Goal: Obtain resource: Download file/media

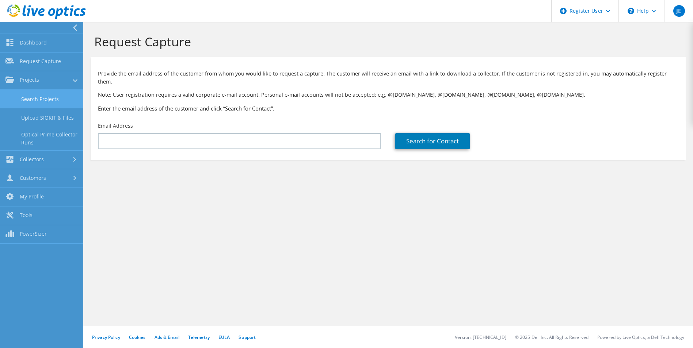
click at [65, 98] on link "Search Projects" at bounding box center [41, 99] width 83 height 19
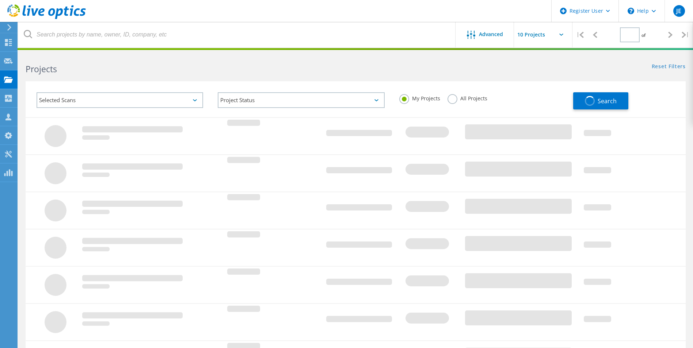
type input "1"
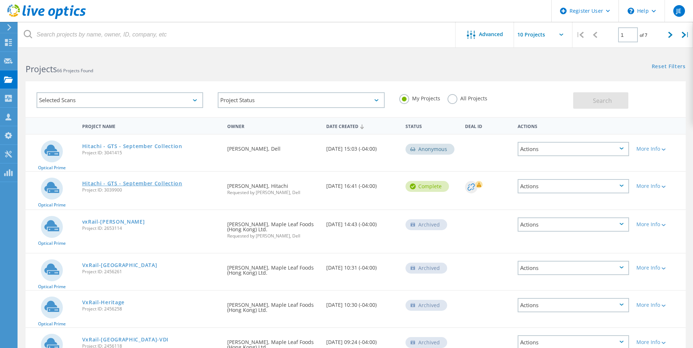
click at [165, 183] on link "Hitachi - GTS - September Collection" at bounding box center [132, 183] width 100 height 5
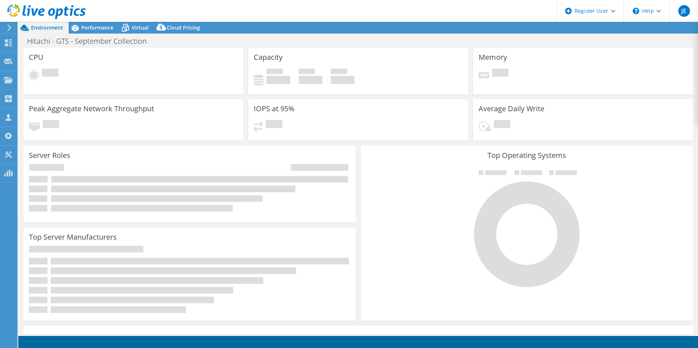
select select "[GEOGRAPHIC_DATA]"
select select "USD"
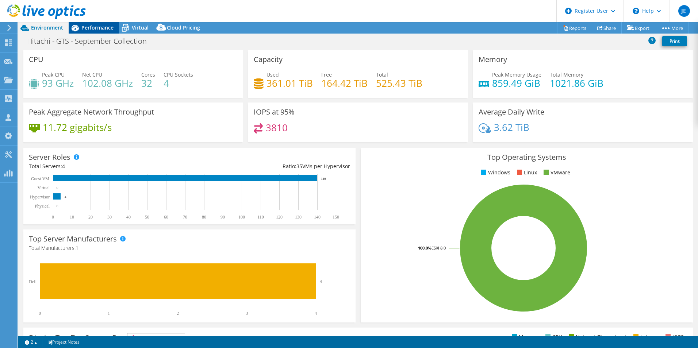
click at [106, 26] on span "Performance" at bounding box center [97, 27] width 32 height 7
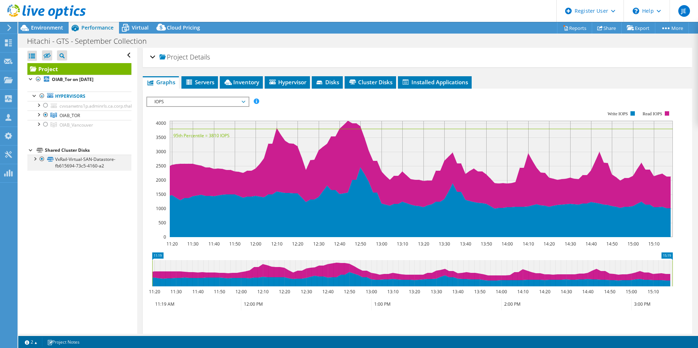
click at [41, 159] on div at bounding box center [41, 159] width 7 height 9
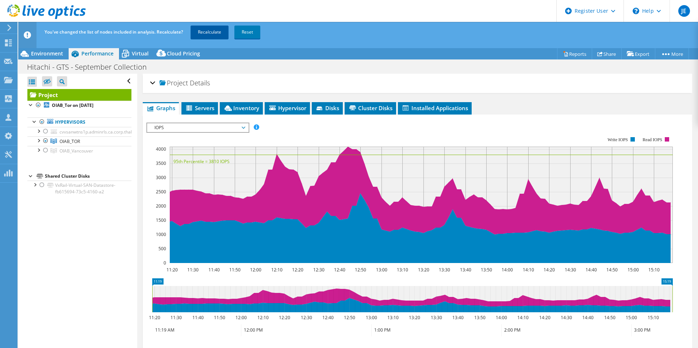
click at [217, 31] on link "Recalculate" at bounding box center [210, 32] width 38 height 13
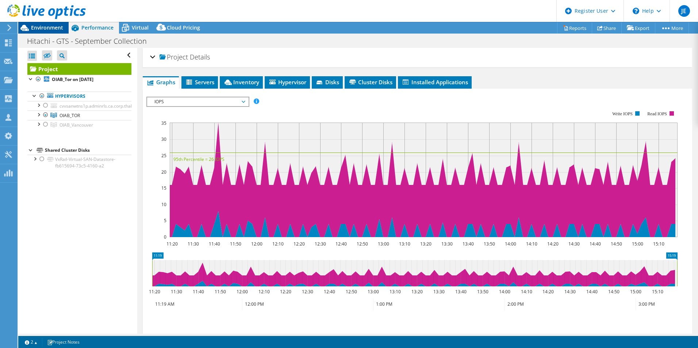
click at [60, 31] on div "Environment" at bounding box center [43, 28] width 50 height 12
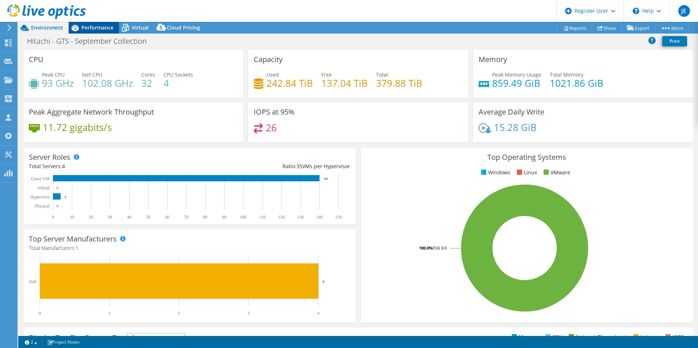
click at [111, 25] on span "Performance" at bounding box center [97, 27] width 32 height 7
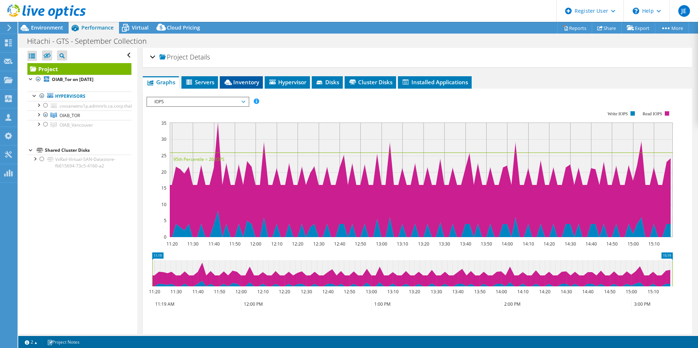
click at [247, 83] on span "Inventory" at bounding box center [241, 82] width 36 height 7
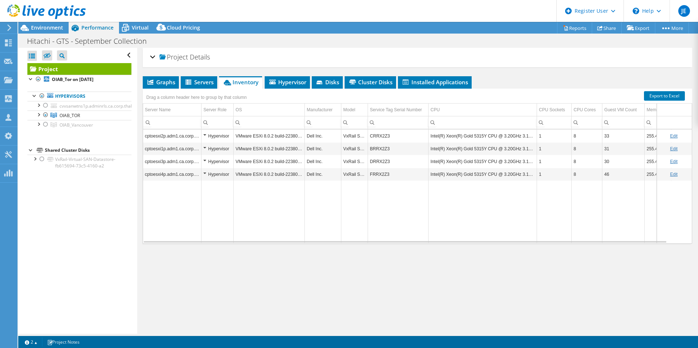
click at [400, 40] on div "Hitachi - GTS - September Collection Print" at bounding box center [358, 41] width 680 height 14
click at [569, 28] on link "Reports" at bounding box center [574, 27] width 35 height 11
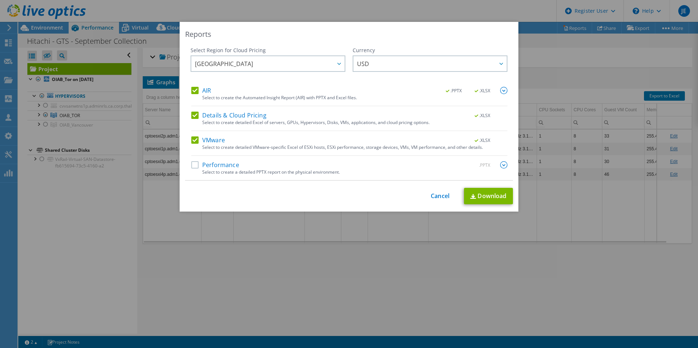
click at [197, 114] on label "Details & Cloud Pricing" at bounding box center [228, 115] width 75 height 7
click at [0, 0] on input "Details & Cloud Pricing" at bounding box center [0, 0] width 0 height 0
click at [191, 139] on label "VMware" at bounding box center [208, 140] width 34 height 7
click at [0, 0] on input "VMware" at bounding box center [0, 0] width 0 height 0
click at [490, 196] on link "Download" at bounding box center [488, 196] width 49 height 16
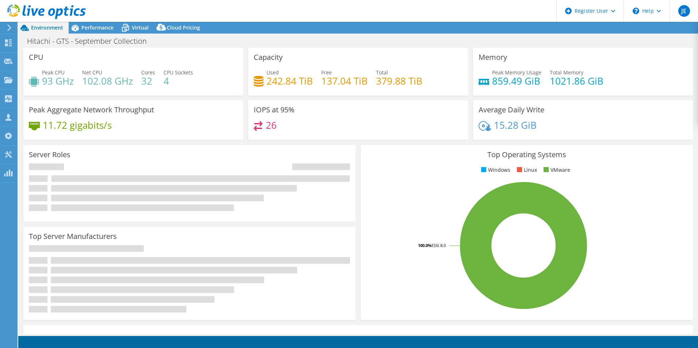
select select "[GEOGRAPHIC_DATA]"
select select "USD"
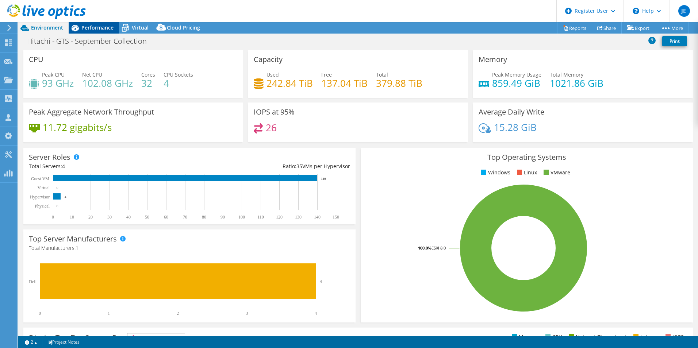
click at [94, 26] on span "Performance" at bounding box center [97, 27] width 32 height 7
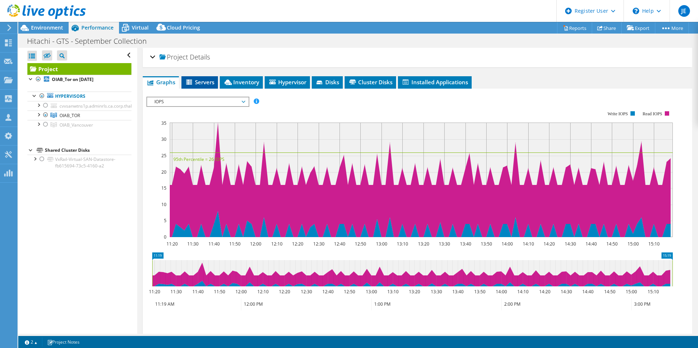
click at [209, 81] on span "Servers" at bounding box center [199, 82] width 29 height 7
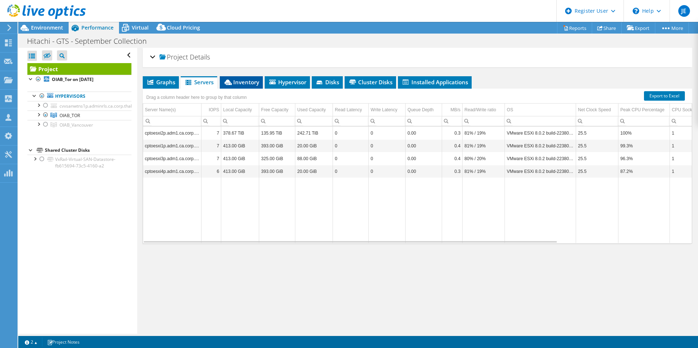
click at [239, 83] on span "Inventory" at bounding box center [241, 82] width 36 height 7
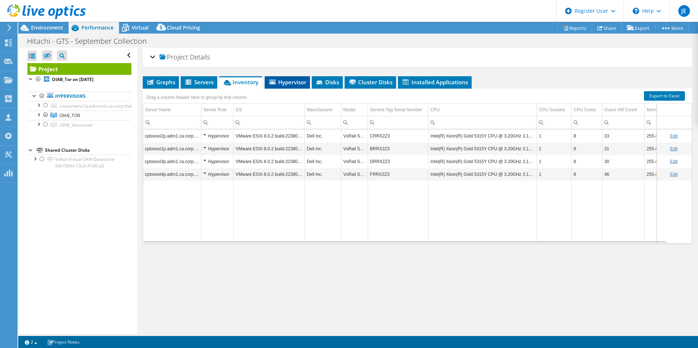
click at [286, 83] on span "Hypervisor" at bounding box center [287, 82] width 38 height 7
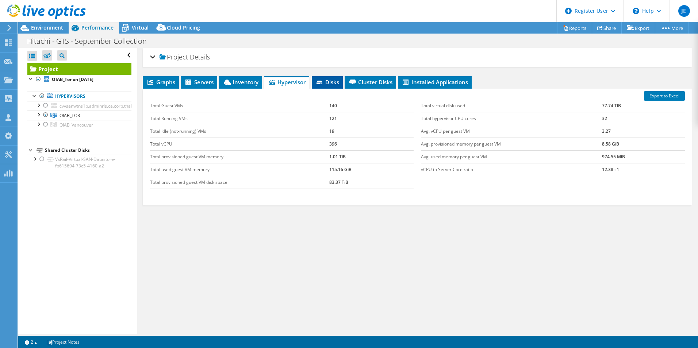
click at [333, 83] on span "Disks" at bounding box center [327, 82] width 24 height 7
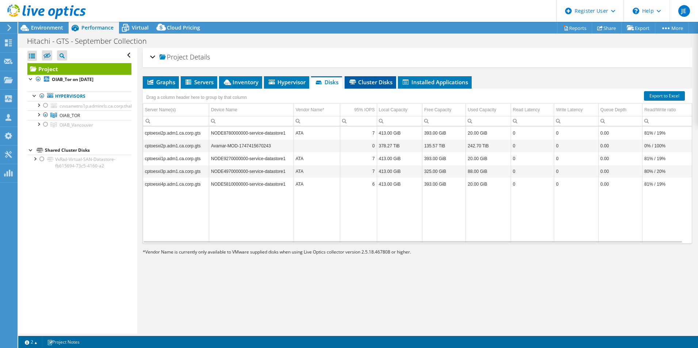
click at [372, 83] on span "Cluster Disks" at bounding box center [370, 82] width 44 height 7
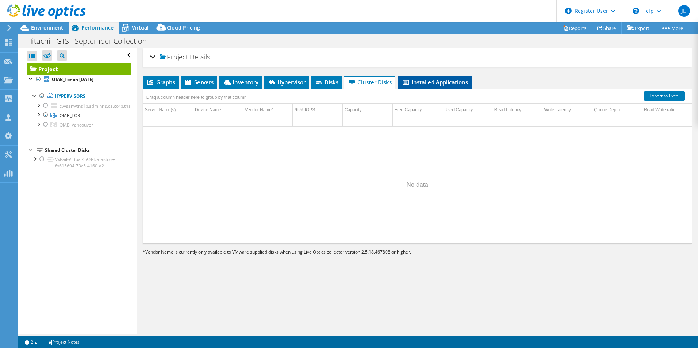
click at [416, 82] on span "Installed Applications" at bounding box center [435, 82] width 66 height 7
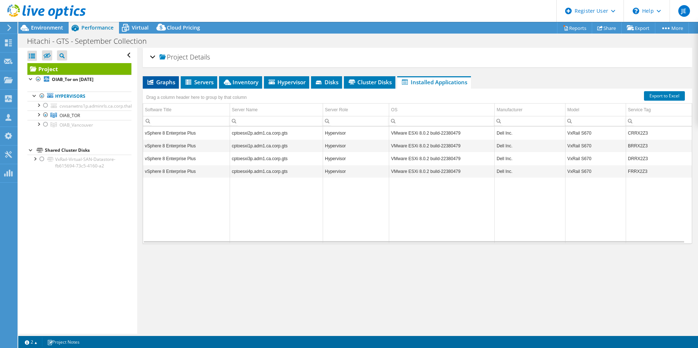
click at [173, 84] on span "Graphs" at bounding box center [160, 82] width 29 height 7
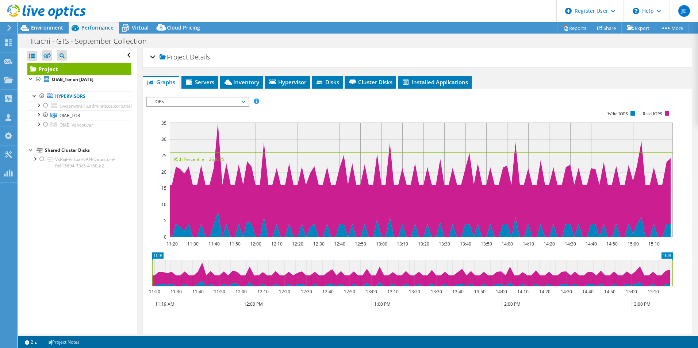
click at [202, 264] on icon at bounding box center [412, 273] width 520 height 26
drag, startPoint x: 200, startPoint y: 267, endPoint x: 214, endPoint y: 267, distance: 13.9
click at [214, 267] on icon at bounding box center [412, 273] width 520 height 26
click at [202, 265] on icon at bounding box center [412, 273] width 520 height 26
drag, startPoint x: 462, startPoint y: 177, endPoint x: 389, endPoint y: 176, distance: 73.0
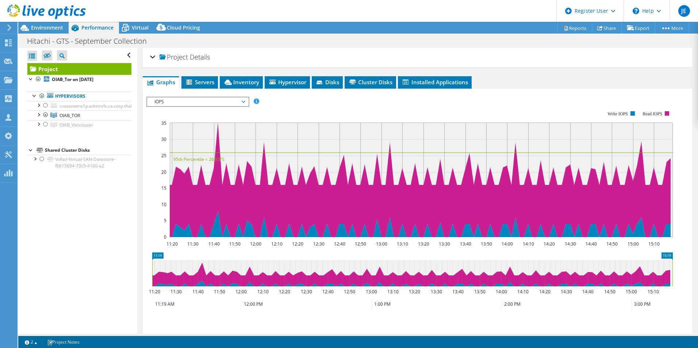
click at [394, 177] on rect at bounding box center [421, 180] width 503 height 115
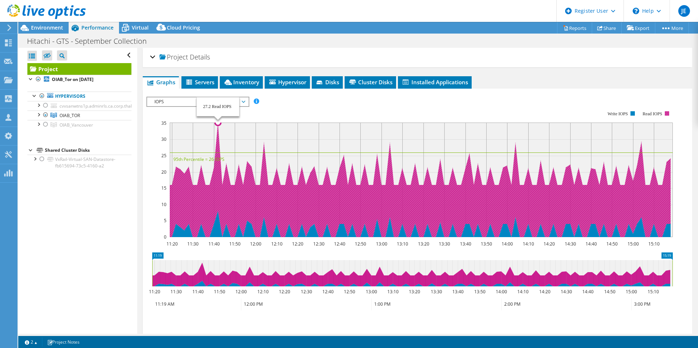
click at [218, 140] on icon at bounding box center [419, 180] width 503 height 115
